Goal: Obtain resource: Obtain resource

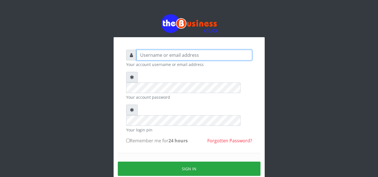
type input "[EMAIL_ADDRESS][DOMAIN_NAME]"
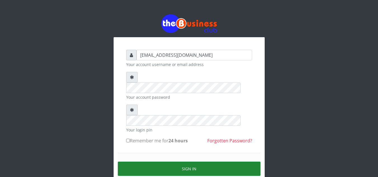
click at [185, 162] on button "Sign in" at bounding box center [189, 169] width 143 height 14
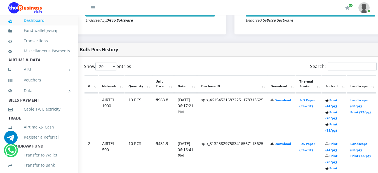
scroll to position [262, 13]
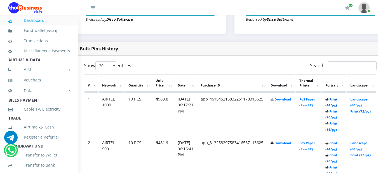
click at [338, 102] on link "Print (44/pg)" at bounding box center [332, 102] width 12 height 10
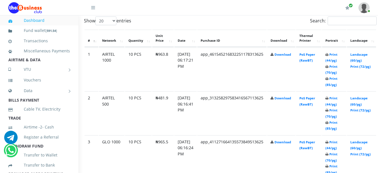
scroll to position [318, 13]
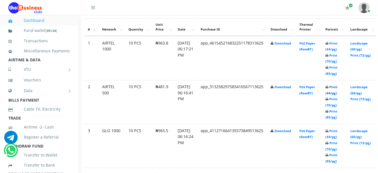
click at [338, 86] on link "Print (44/pg)" at bounding box center [332, 90] width 12 height 10
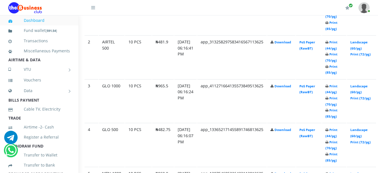
scroll to position [374, 13]
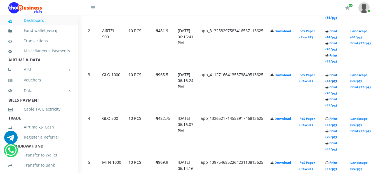
click at [338, 78] on link "Print (44/pg)" at bounding box center [332, 78] width 12 height 10
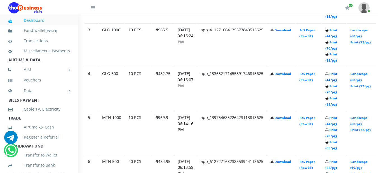
click at [338, 75] on link "Print (44/pg)" at bounding box center [332, 77] width 12 height 10
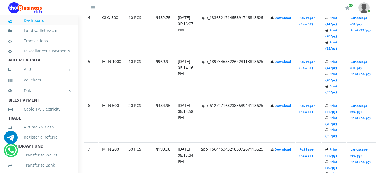
scroll to position [486, 13]
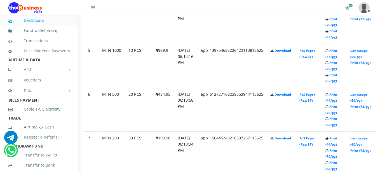
drag, startPoint x: 0, startPoint y: 0, endPoint x: 112, endPoint y: 13, distance: 112.5
click at [112, 13] on div "My Profile Settings Logout" at bounding box center [237, 8] width 263 height 16
click at [148, 43] on td "10 PCS" at bounding box center [138, 21] width 27 height 43
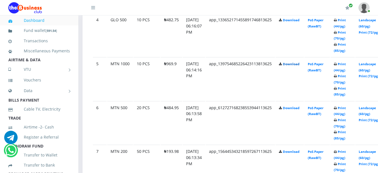
scroll to position [472, 0]
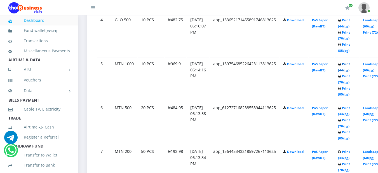
click at [350, 67] on link "Print (44/pg)" at bounding box center [344, 67] width 12 height 10
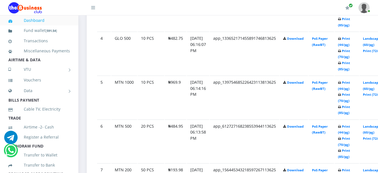
scroll to position [472, 0]
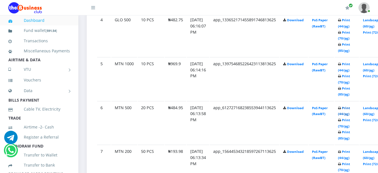
click at [350, 109] on link "Print (44/pg)" at bounding box center [344, 111] width 12 height 10
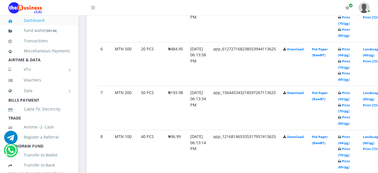
scroll to position [532, 0]
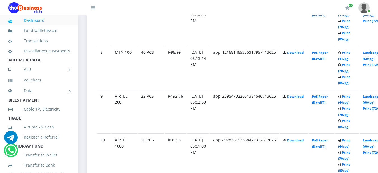
scroll to position [616, 0]
click at [350, 52] on link "Print (44/pg)" at bounding box center [344, 55] width 12 height 10
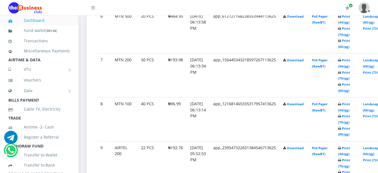
scroll to position [553, 0]
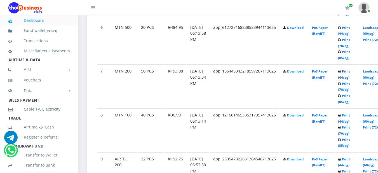
click at [350, 74] on link "Print (44/pg)" at bounding box center [344, 74] width 12 height 10
